Goal: Information Seeking & Learning: Compare options

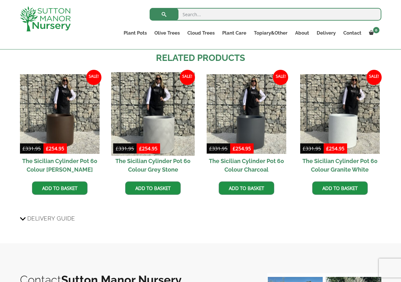
click at [182, 73] on img at bounding box center [153, 114] width 84 height 84
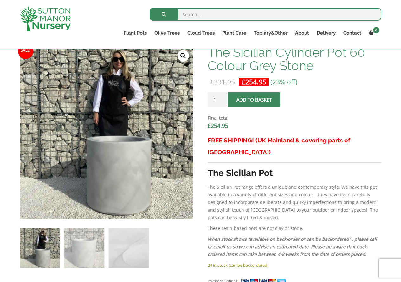
scroll to position [190, 0]
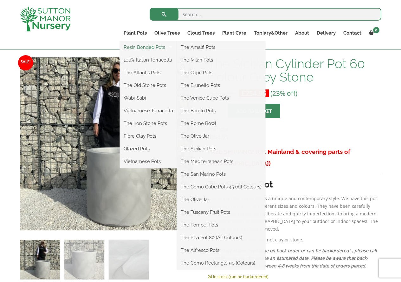
click at [146, 49] on link "Resin Bonded Pots" at bounding box center [148, 48] width 57 height 10
click at [209, 48] on link "The Amalfi Pots" at bounding box center [221, 48] width 89 height 10
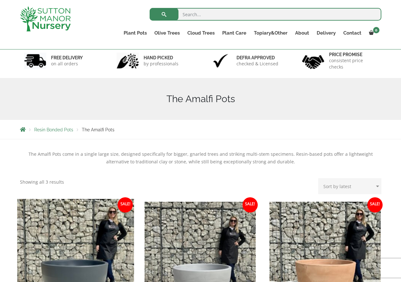
scroll to position [32, 0]
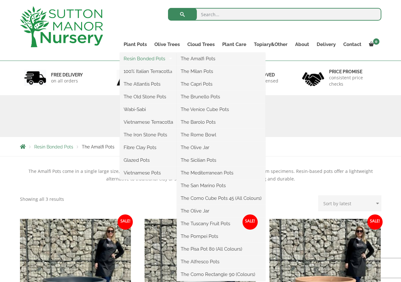
click at [149, 57] on link "Resin Bonded Pots" at bounding box center [148, 59] width 57 height 10
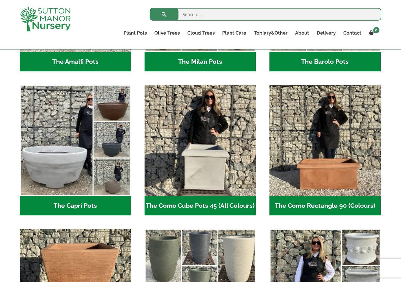
scroll to position [286, 0]
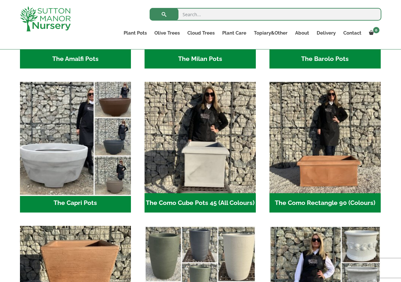
click at [54, 172] on img "Visit product category The Capri Pots" at bounding box center [75, 137] width 117 height 117
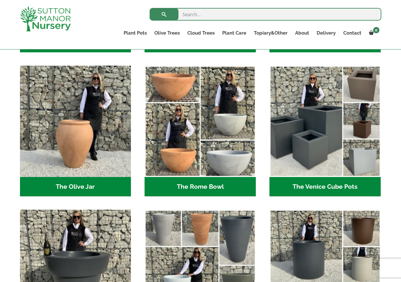
scroll to position [635, 0]
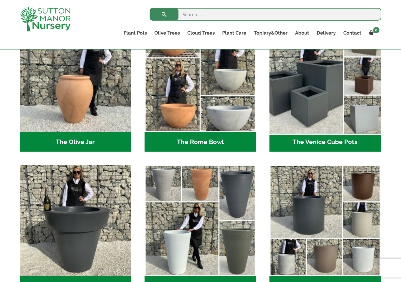
click at [323, 124] on img "Visit product category The Venice Cube Pots" at bounding box center [325, 76] width 117 height 117
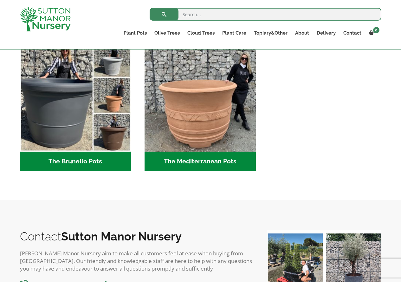
scroll to position [984, 0]
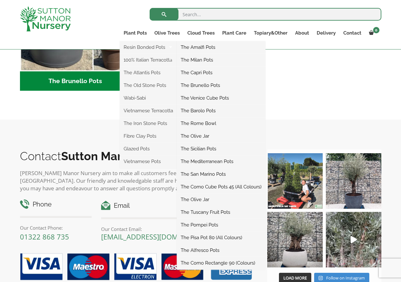
click at [224, 235] on link "The Pisa Pot 80 (All Colours)" at bounding box center [221, 238] width 89 height 10
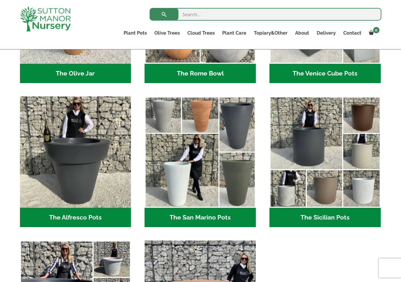
scroll to position [698, 0]
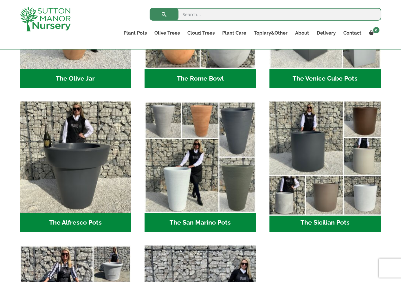
click at [310, 164] on img "Visit product category The Sicilian Pots" at bounding box center [325, 157] width 117 height 117
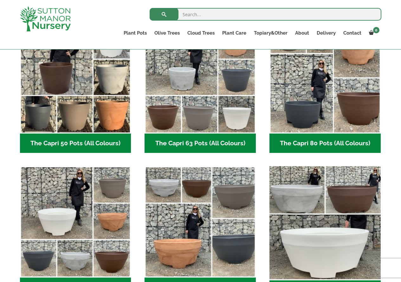
scroll to position [159, 0]
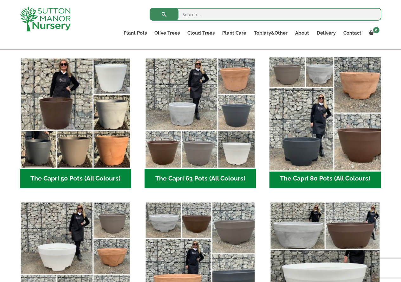
click at [310, 145] on img "Visit product category The Capri 80 Pots (All Colours)" at bounding box center [325, 113] width 117 height 117
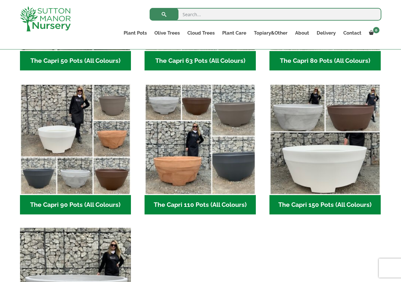
scroll to position [317, 0]
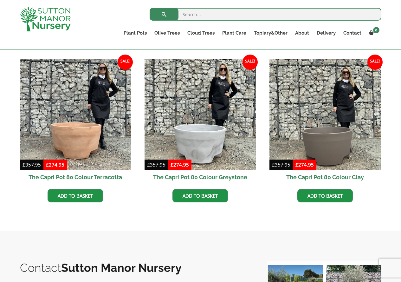
scroll to position [349, 0]
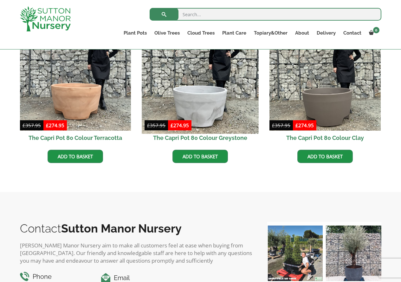
click at [198, 117] on img at bounding box center [200, 75] width 117 height 117
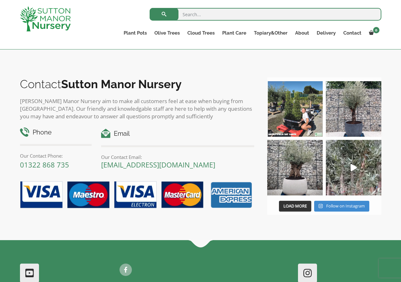
scroll to position [761, 0]
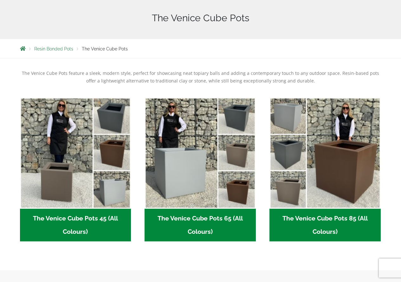
scroll to position [159, 0]
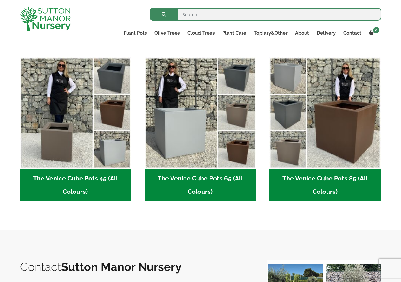
click at [212, 135] on img "Visit product category The Venice Cube Pots 65 (All Colours)" at bounding box center [200, 112] width 111 height 111
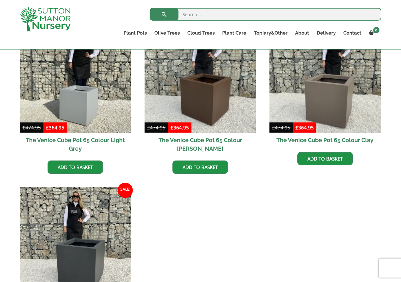
scroll to position [190, 0]
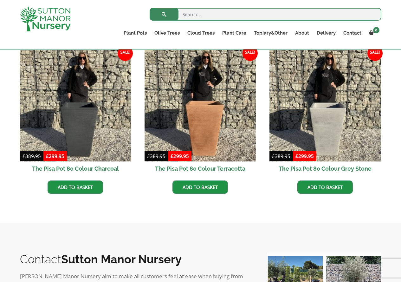
scroll to position [190, 0]
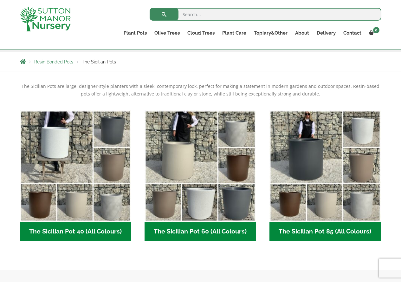
scroll to position [127, 0]
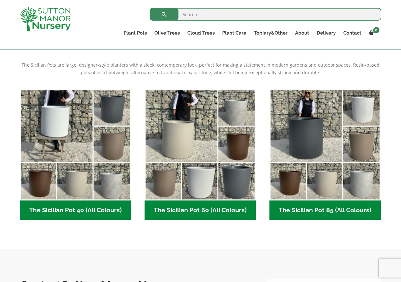
click at [225, 150] on img "Visit product category The Sicilian Pot 60 (All Colours)" at bounding box center [200, 144] width 111 height 111
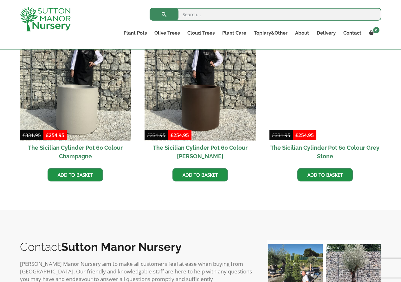
scroll to position [349, 0]
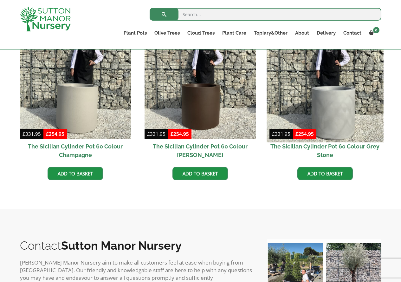
click at [325, 124] on img at bounding box center [325, 83] width 117 height 117
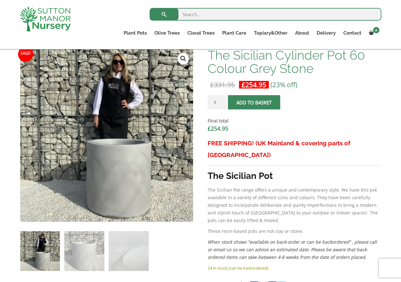
scroll to position [156, 0]
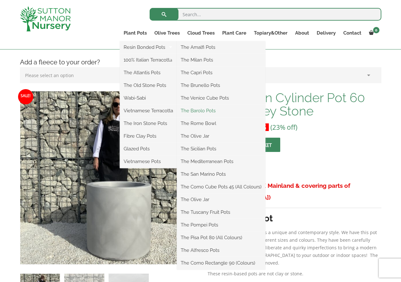
click at [211, 111] on link "The Barolo Pots" at bounding box center [221, 111] width 89 height 10
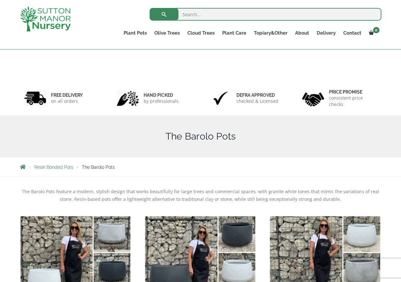
scroll to position [159, 0]
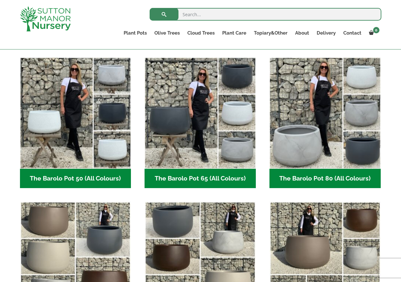
click at [212, 105] on img "Visit product category The Barolo Pot 65 (All Colours)" at bounding box center [200, 112] width 111 height 111
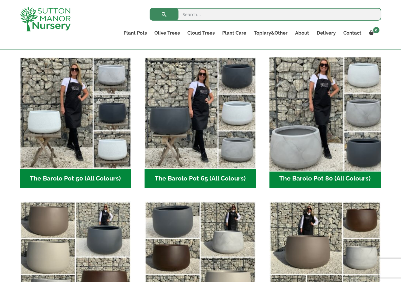
click at [323, 94] on img "Visit product category The Barolo Pot 80 (All Colours)" at bounding box center [325, 113] width 117 height 117
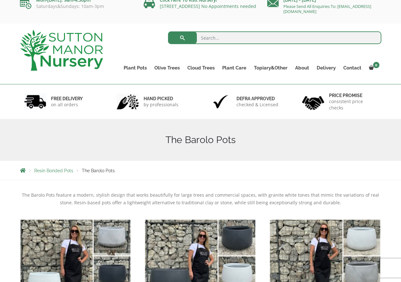
scroll to position [0, 0]
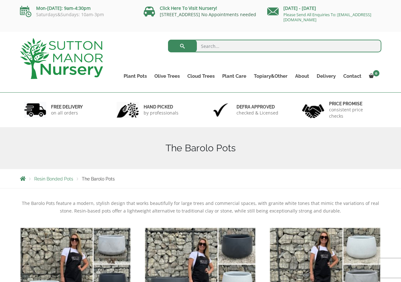
click at [178, 13] on link "[STREET_ADDRESS] No Appointments needed" at bounding box center [208, 14] width 96 height 6
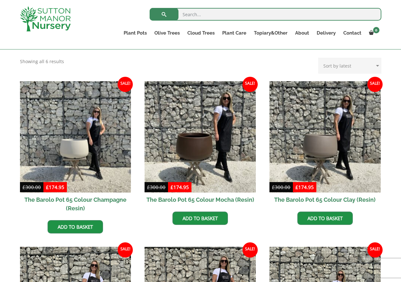
scroll to position [159, 0]
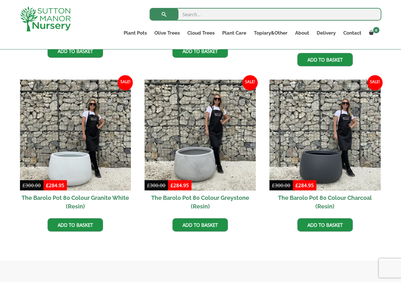
scroll to position [317, 0]
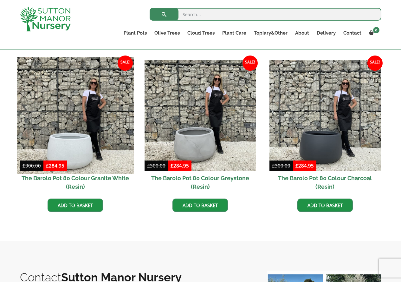
click at [58, 142] on img at bounding box center [75, 115] width 117 height 117
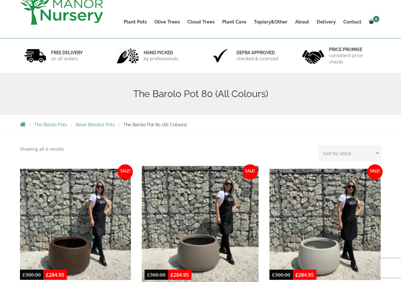
scroll to position [0, 0]
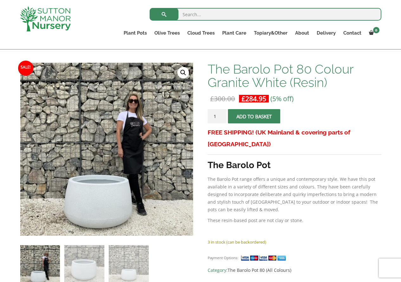
scroll to position [84, 0]
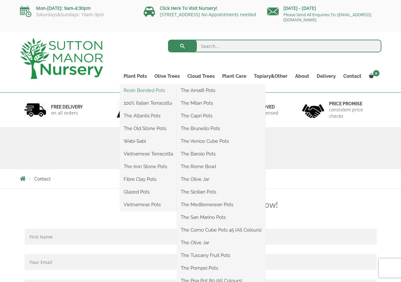
click at [155, 95] on link "Resin Bonded Pots" at bounding box center [148, 91] width 57 height 10
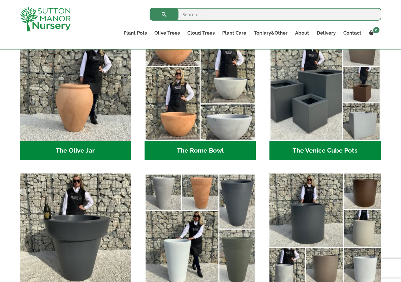
scroll to position [603, 0]
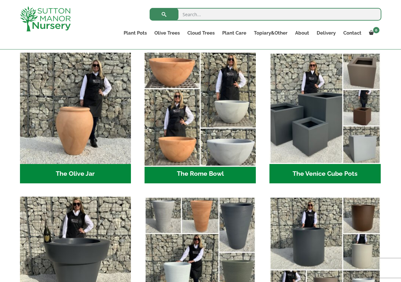
click at [229, 144] on img "Visit product category The Rome Bowl" at bounding box center [200, 108] width 117 height 117
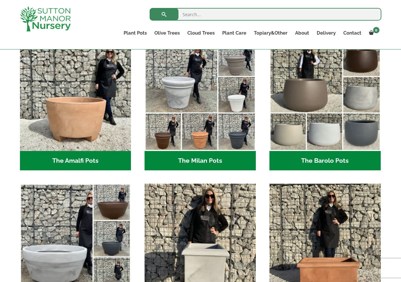
scroll to position [190, 0]
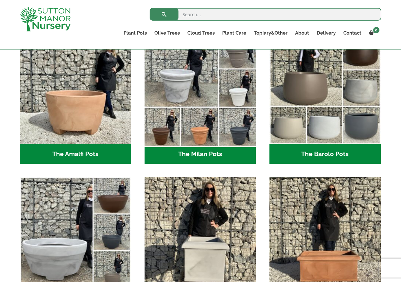
click at [189, 86] on img "Visit product category The Milan Pots" at bounding box center [200, 88] width 117 height 117
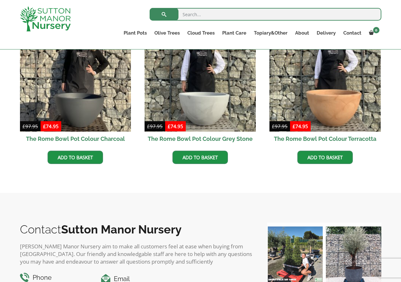
scroll to position [190, 0]
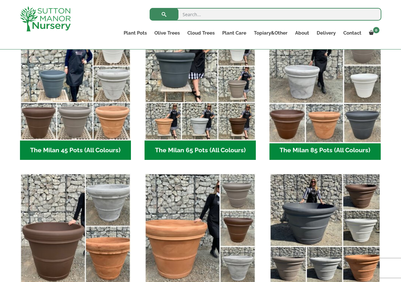
scroll to position [127, 0]
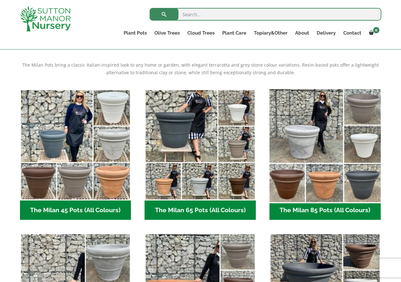
click at [329, 131] on img "Visit product category The Milan 85 Pots (All Colours)" at bounding box center [325, 144] width 117 height 117
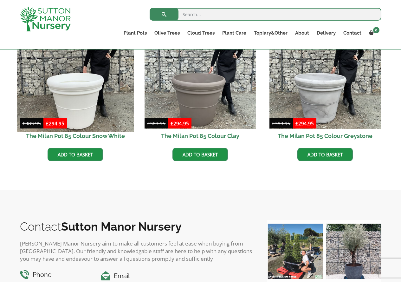
scroll to position [349, 0]
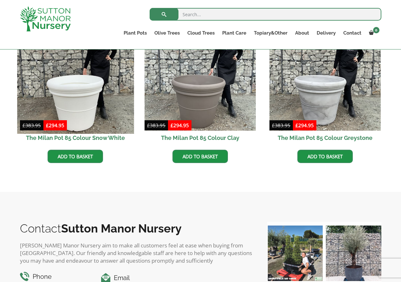
click at [91, 102] on img at bounding box center [75, 75] width 117 height 117
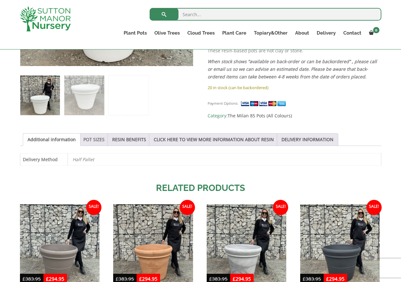
click at [100, 143] on link "POT SIZES" at bounding box center [93, 140] width 21 height 12
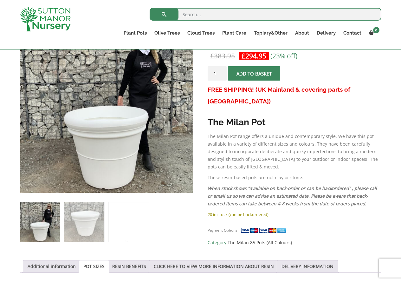
scroll to position [95, 0]
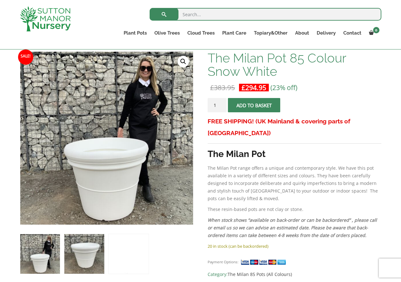
click at [93, 243] on img at bounding box center [84, 254] width 40 height 40
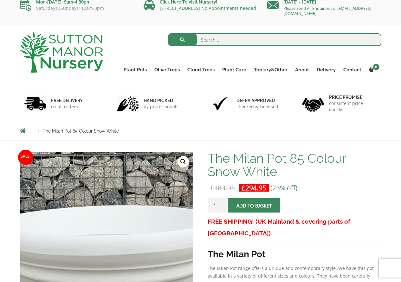
scroll to position [0, 0]
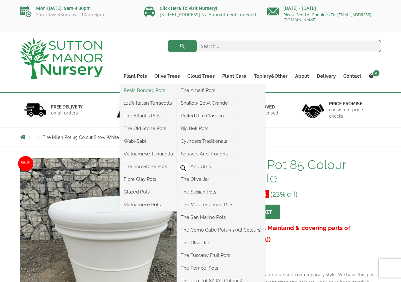
click at [146, 93] on link "Resin Bonded Pots" at bounding box center [148, 91] width 57 height 10
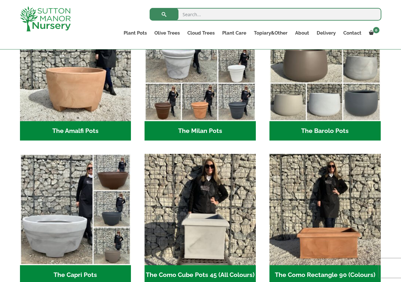
scroll to position [222, 0]
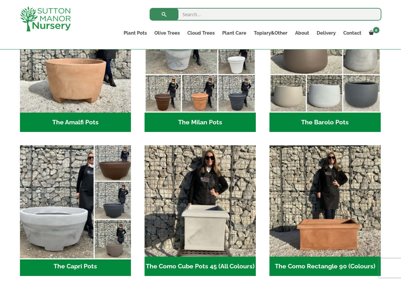
click at [128, 169] on img "Visit product category The Capri Pots" at bounding box center [75, 201] width 117 height 117
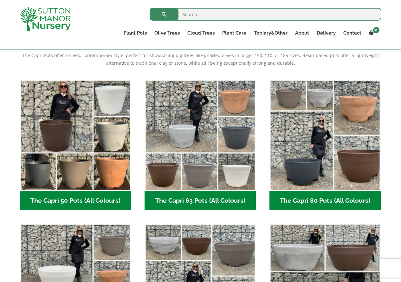
scroll to position [190, 0]
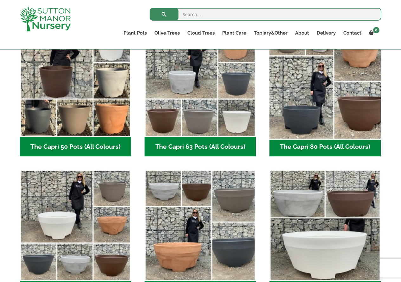
click at [355, 102] on img "Visit product category The Capri 80 Pots (All Colours)" at bounding box center [325, 81] width 117 height 117
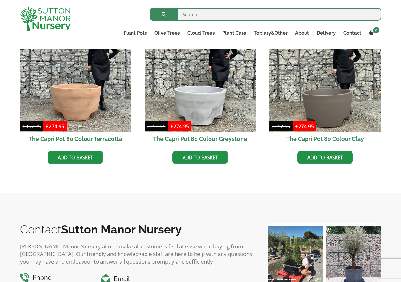
scroll to position [349, 0]
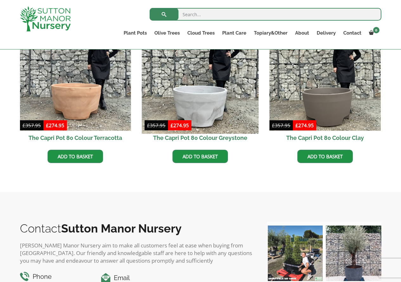
click at [201, 127] on img at bounding box center [200, 75] width 117 height 117
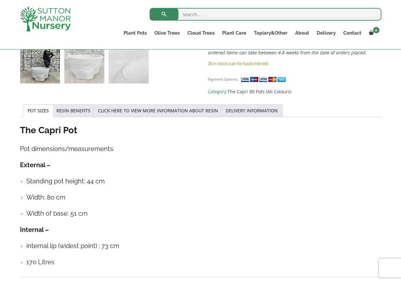
scroll to position [317, 0]
